Goal: Find specific page/section: Find specific page/section

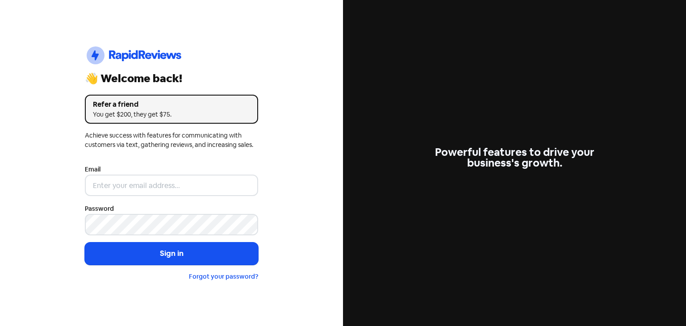
click at [70, 147] on div "Icon For Thunder-circle 👋 Welcome back! Refer a friend You get $200, they get $…" at bounding box center [171, 163] width 343 height 326
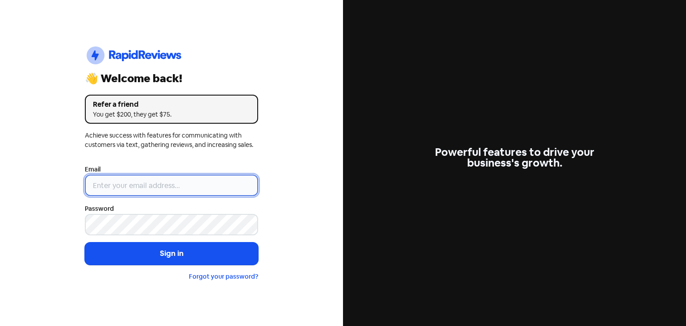
click at [128, 190] on input "email" at bounding box center [171, 185] width 173 height 21
type input "[EMAIL_ADDRESS][DOMAIN_NAME]"
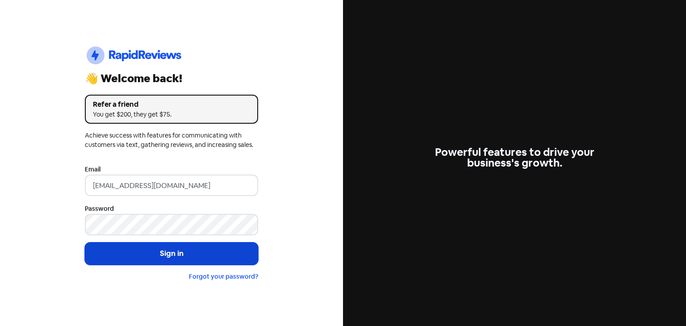
click at [146, 251] on button "Sign in" at bounding box center [171, 254] width 173 height 22
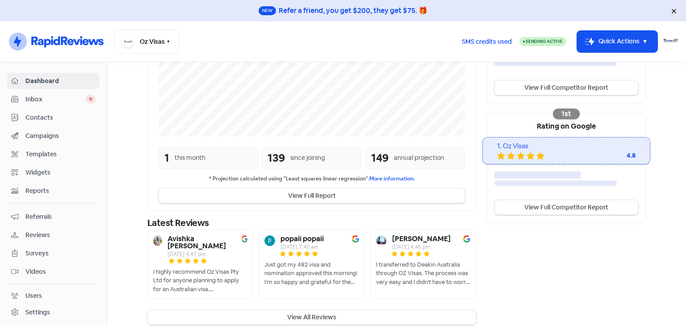
scroll to position [251, 0]
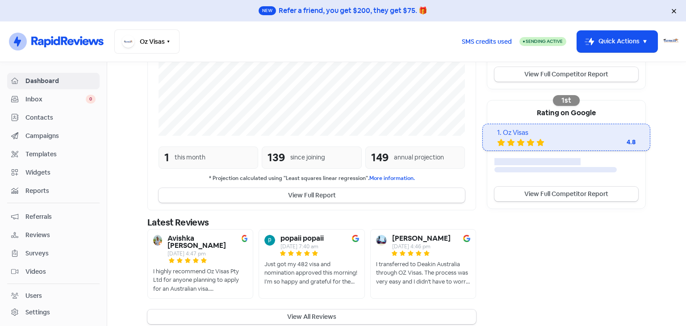
click at [183, 251] on div "8 Oct 2025, 4:47 pm" at bounding box center [204, 253] width 72 height 5
click at [39, 235] on span "Reviews" at bounding box center [60, 235] width 70 height 9
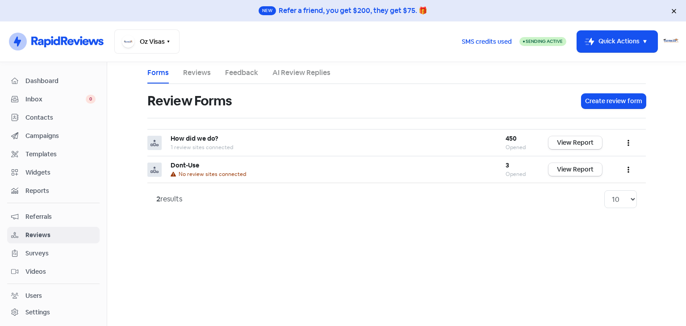
click at [200, 76] on link "Reviews" at bounding box center [197, 72] width 28 height 11
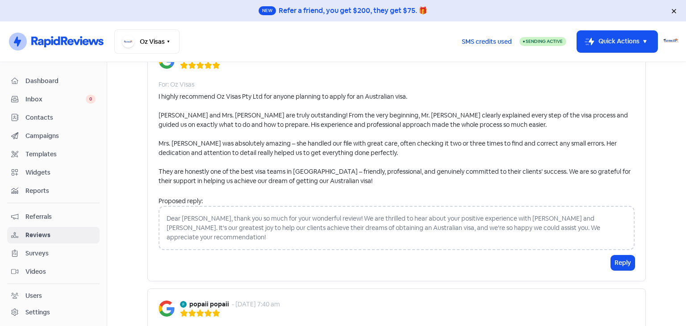
scroll to position [89, 0]
click at [38, 77] on span "Dashboard" at bounding box center [60, 80] width 70 height 9
